Goal: Communication & Community: Answer question/provide support

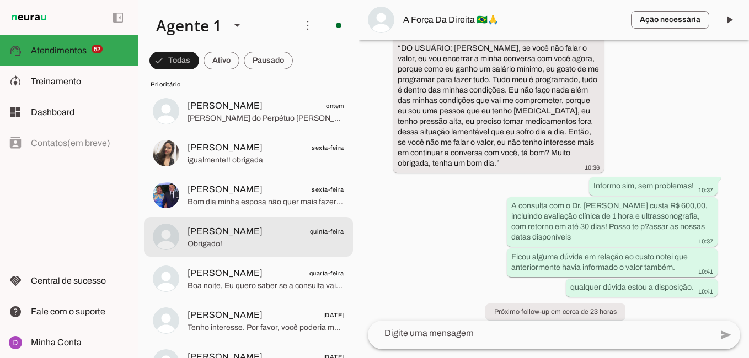
scroll to position [197, 0]
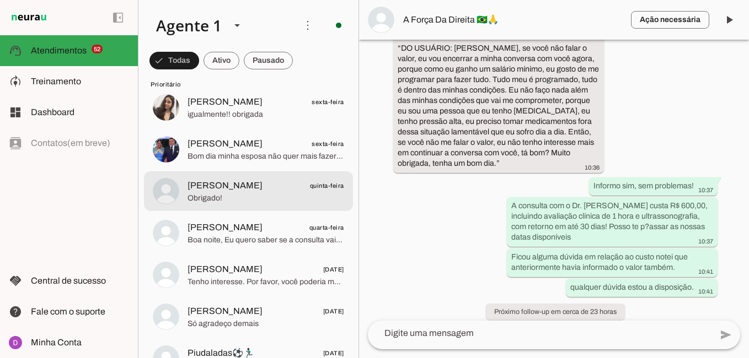
click at [254, 193] on span "Obrigado!" at bounding box center [265, 198] width 157 height 11
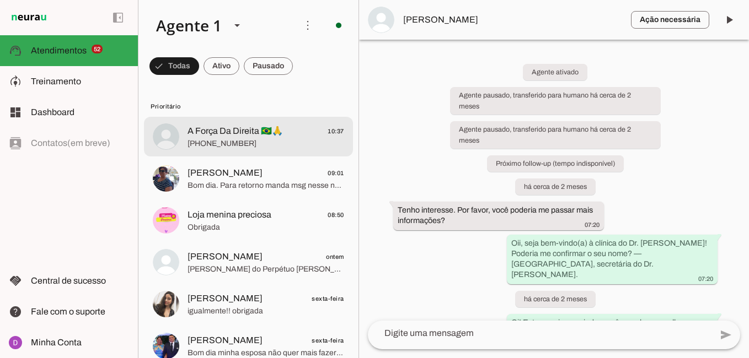
click at [224, 138] on span "[PHONE_NUMBER]" at bounding box center [265, 143] width 157 height 11
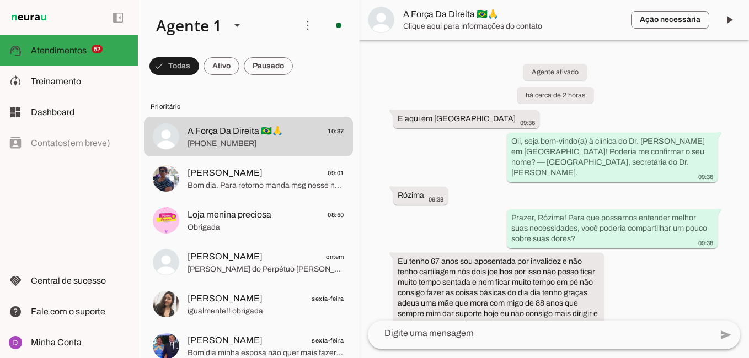
scroll to position [1221, 0]
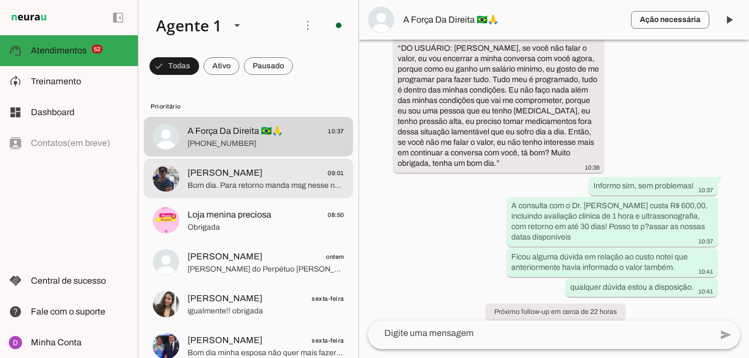
click at [235, 168] on span "[PERSON_NAME]" at bounding box center [224, 172] width 75 height 13
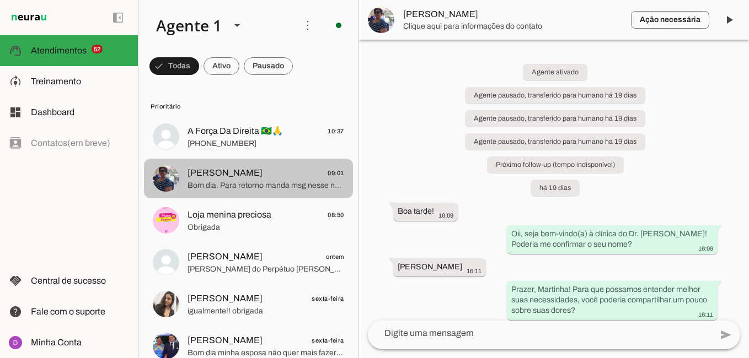
scroll to position [1568, 0]
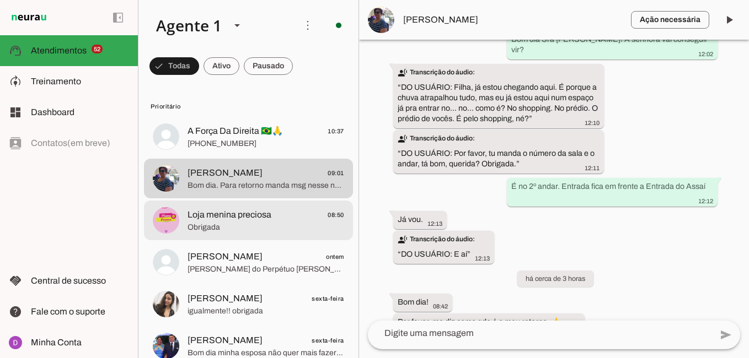
click at [253, 225] on span "Obrigada" at bounding box center [265, 227] width 157 height 11
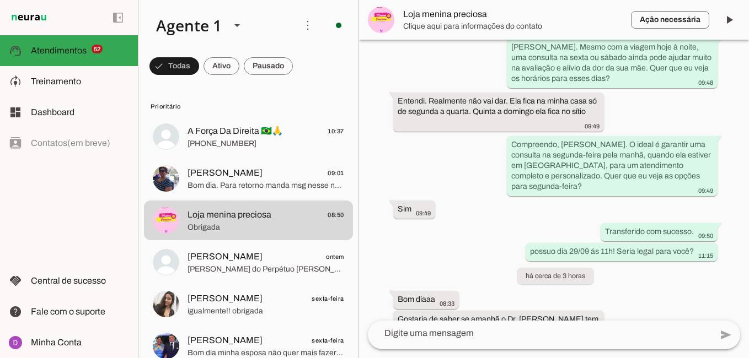
scroll to position [1189, 0]
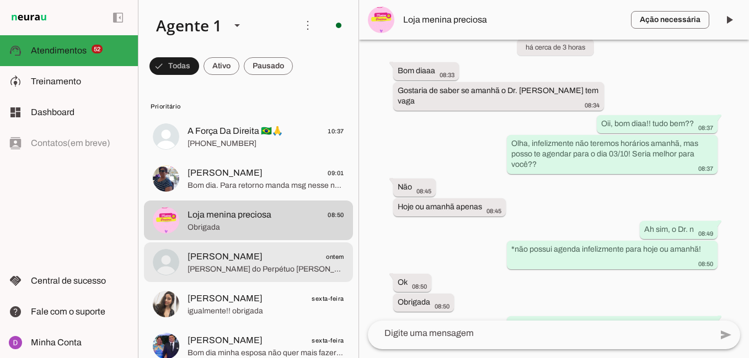
click at [243, 261] on span "[PERSON_NAME] ontem" at bounding box center [265, 257] width 157 height 14
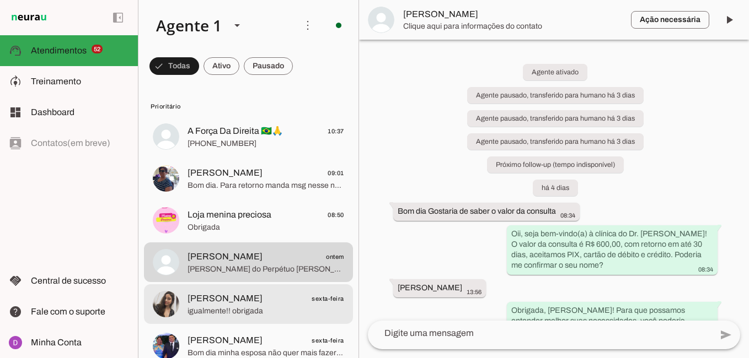
click at [254, 295] on span "[PERSON_NAME] sexta-feira" at bounding box center [265, 299] width 157 height 14
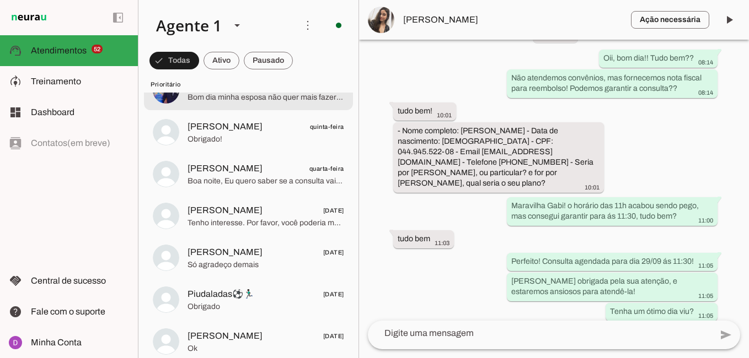
scroll to position [257, 0]
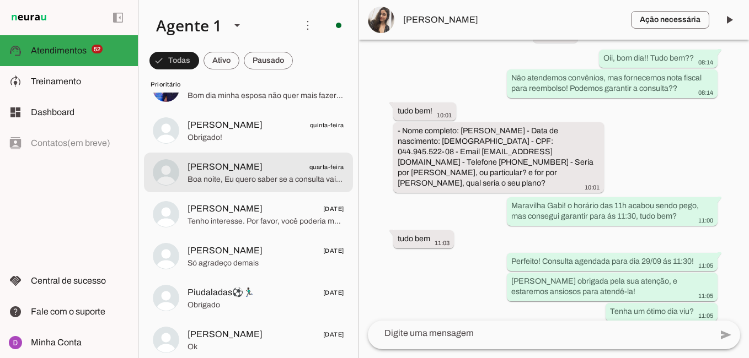
click at [253, 184] on span "Boa noite, Eu quero saber se a consulta vai ser feito algum exames pra definir …" at bounding box center [265, 179] width 157 height 11
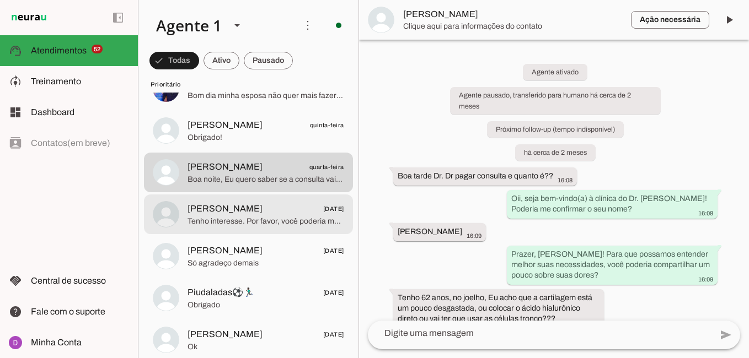
click at [298, 207] on span "[PERSON_NAME] [DATE]" at bounding box center [265, 209] width 157 height 14
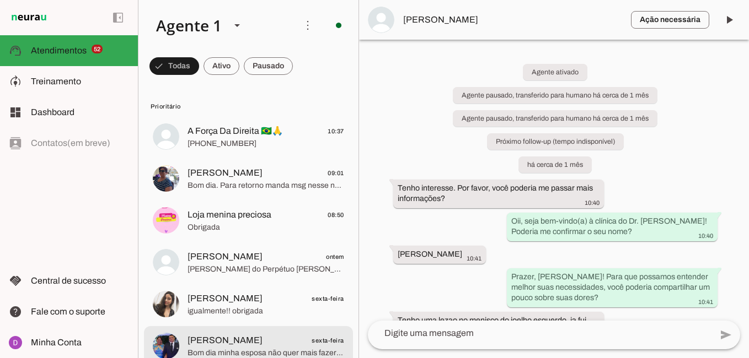
click at [332, 358] on html at bounding box center [374, 179] width 749 height 358
